Goal: Find specific fact: Find specific fact

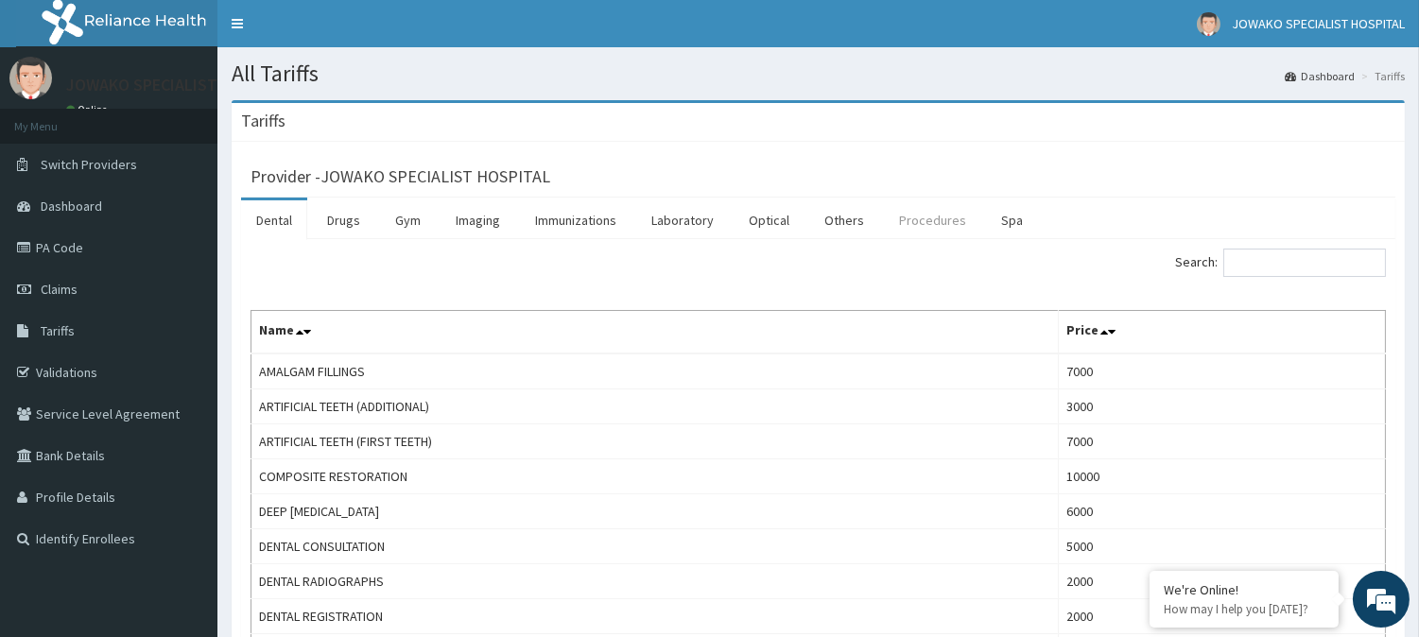
click at [926, 219] on link "Procedures" at bounding box center [932, 220] width 97 height 40
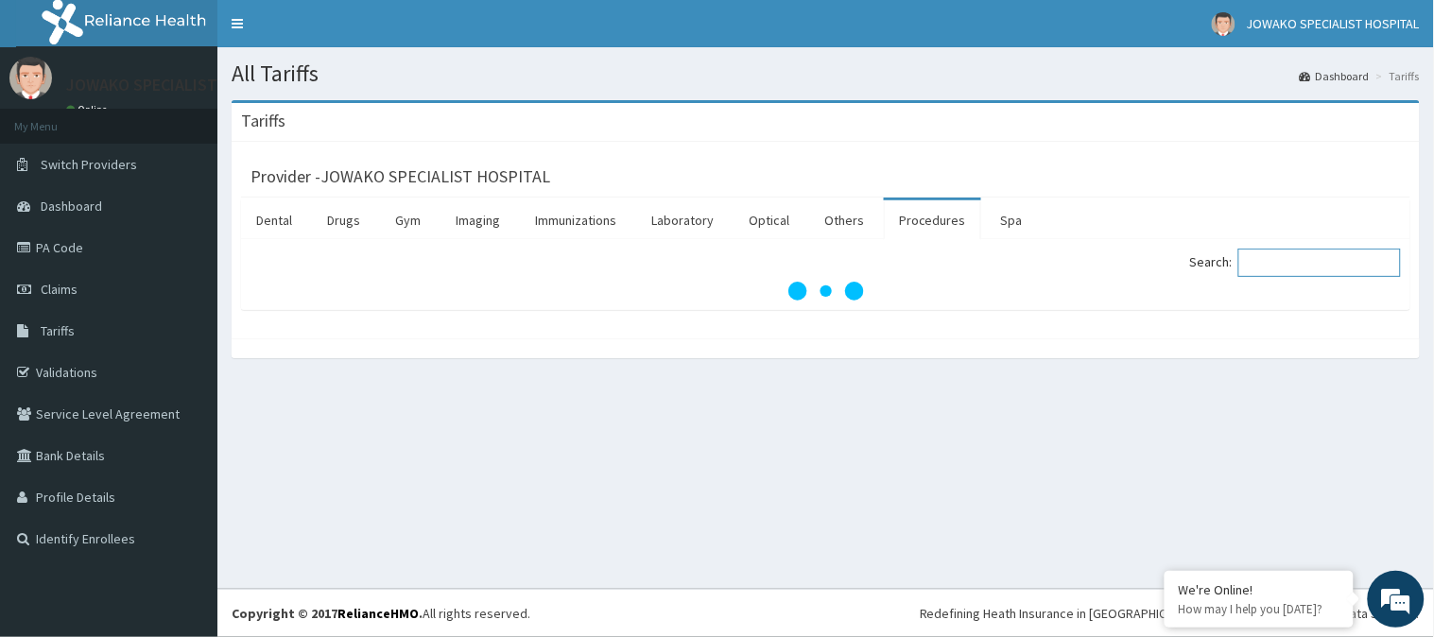
click at [1284, 266] on input "Search:" at bounding box center [1319, 263] width 163 height 28
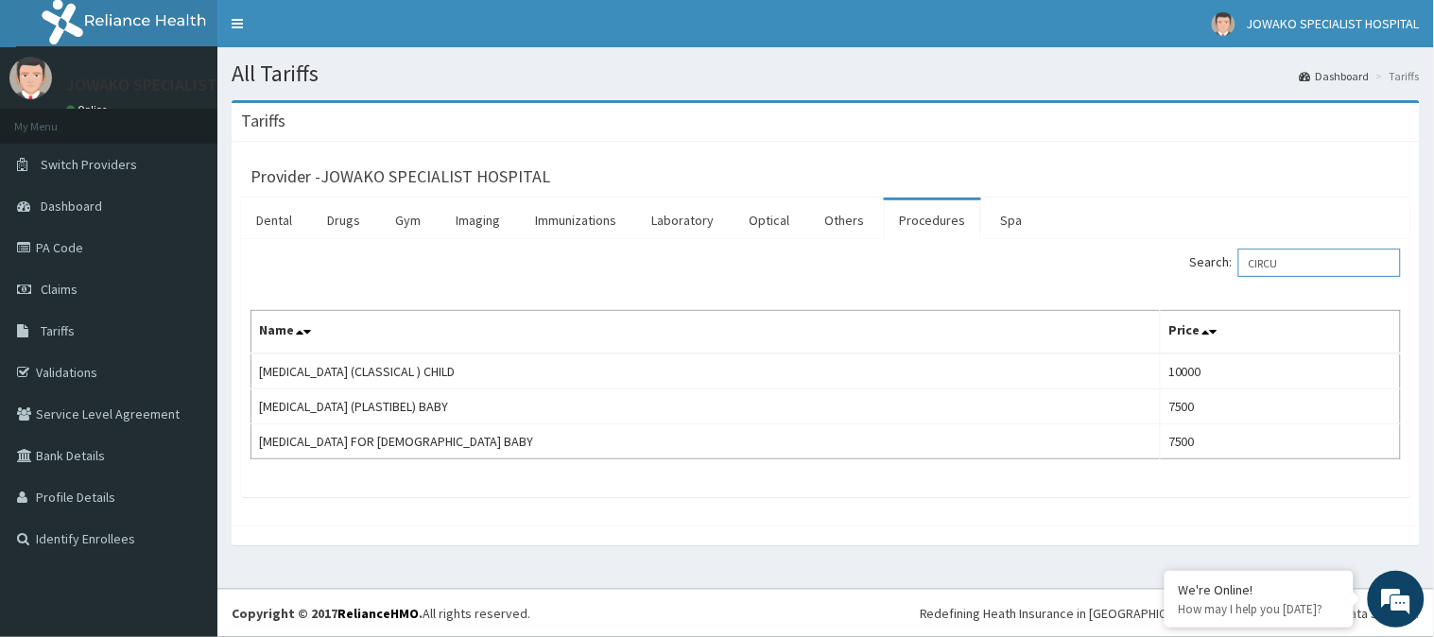
type input "CIRCU"
drag, startPoint x: 1305, startPoint y: 265, endPoint x: 1251, endPoint y: 270, distance: 55.1
click at [1251, 270] on input "CIRCU" at bounding box center [1319, 263] width 163 height 28
click at [60, 251] on link "PA Code" at bounding box center [108, 248] width 217 height 42
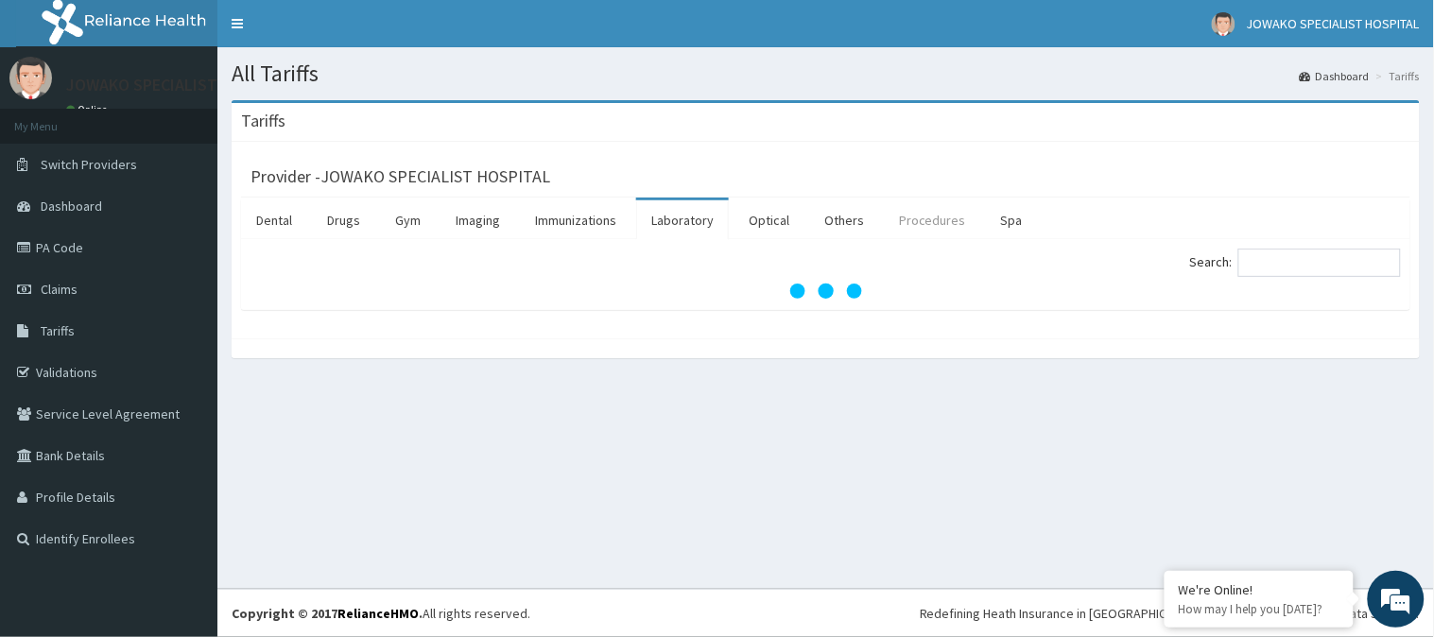
click at [921, 225] on link "Procedures" at bounding box center [932, 220] width 97 height 40
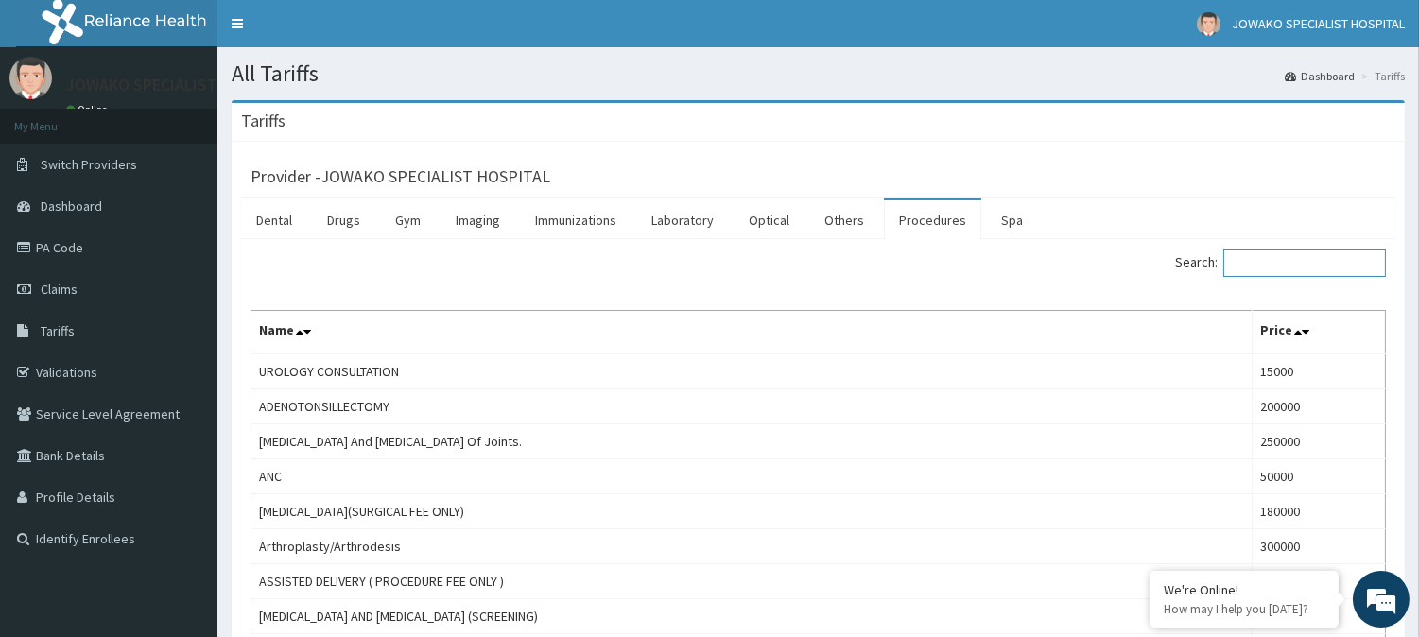
click at [1245, 251] on input "Search:" at bounding box center [1304, 263] width 163 height 28
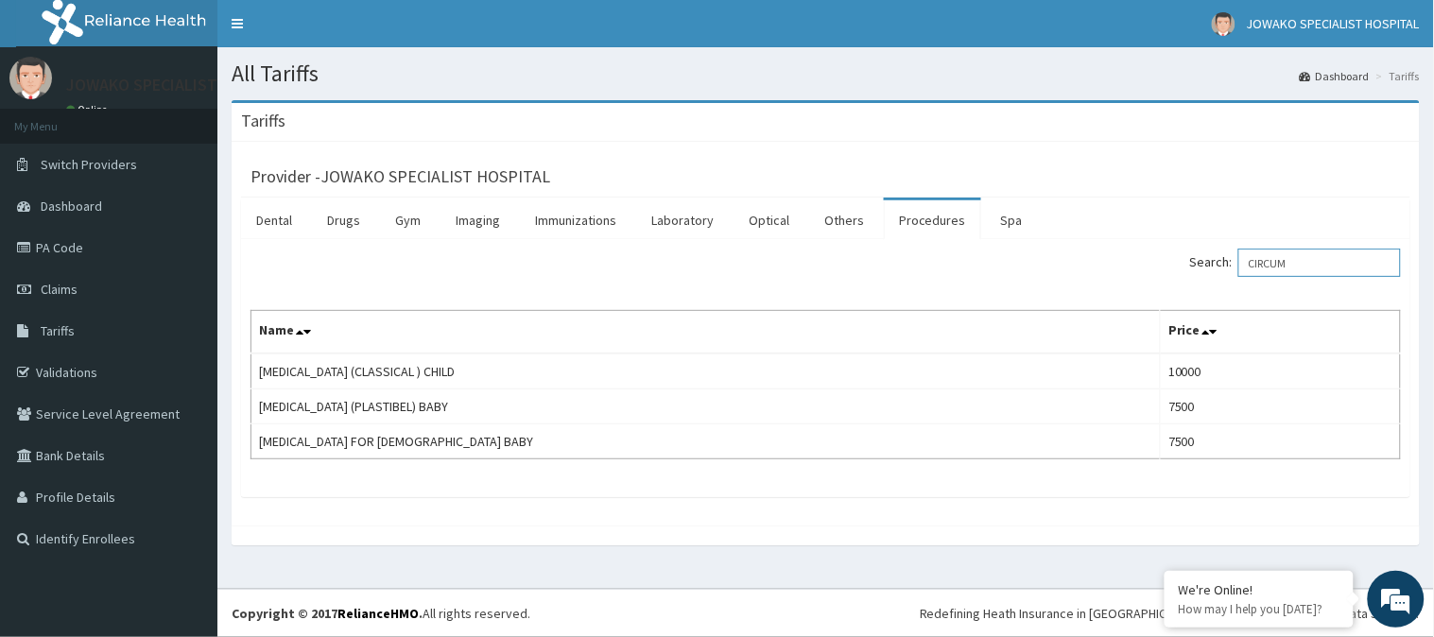
type input "CIRCUM"
